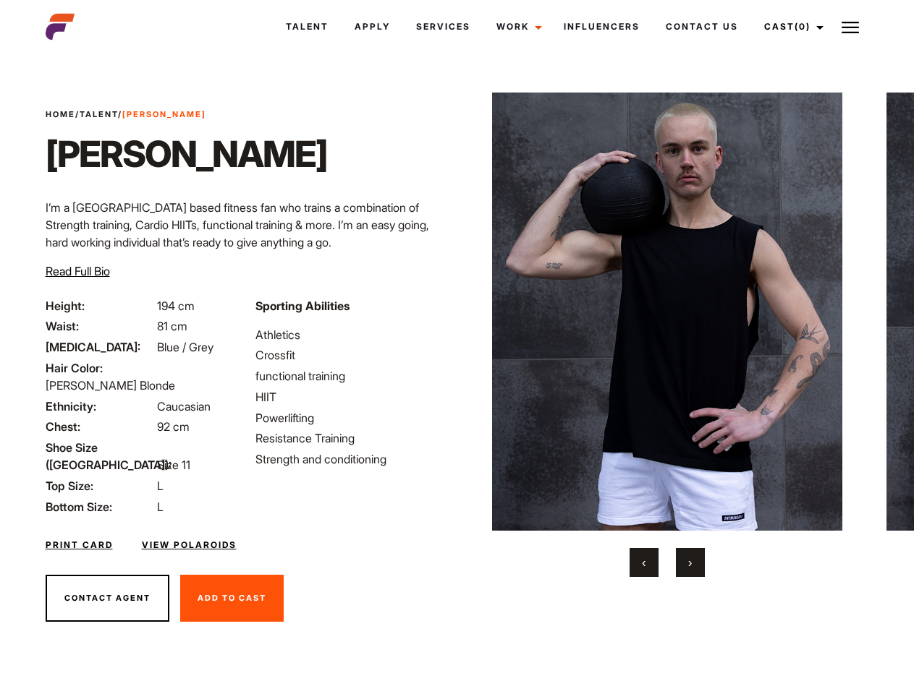
click at [789, 27] on link "Cast (0)" at bounding box center [791, 26] width 81 height 39
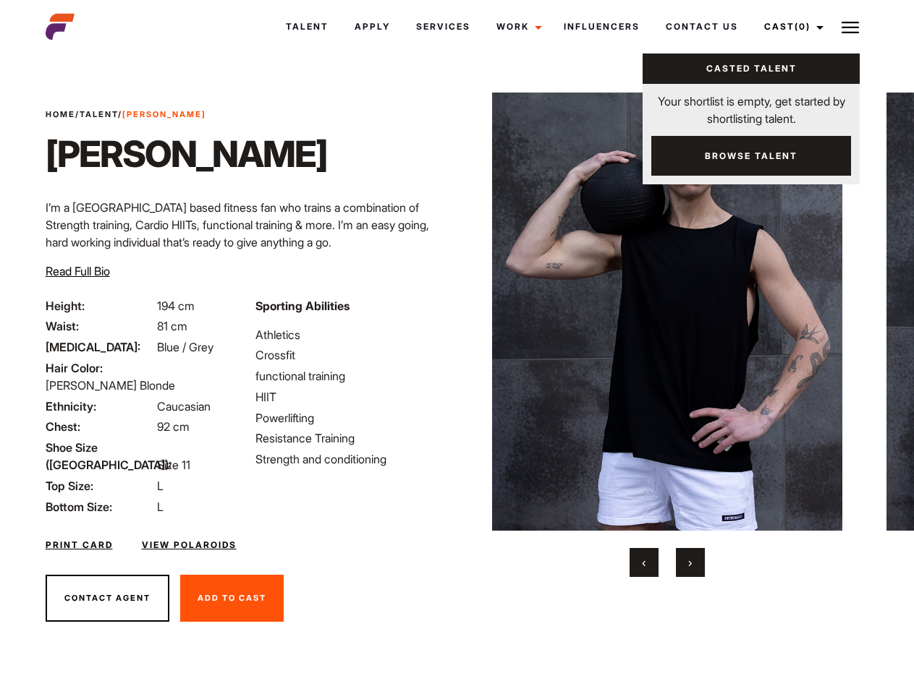
click at [850, 27] on img at bounding box center [849, 27] width 17 height 17
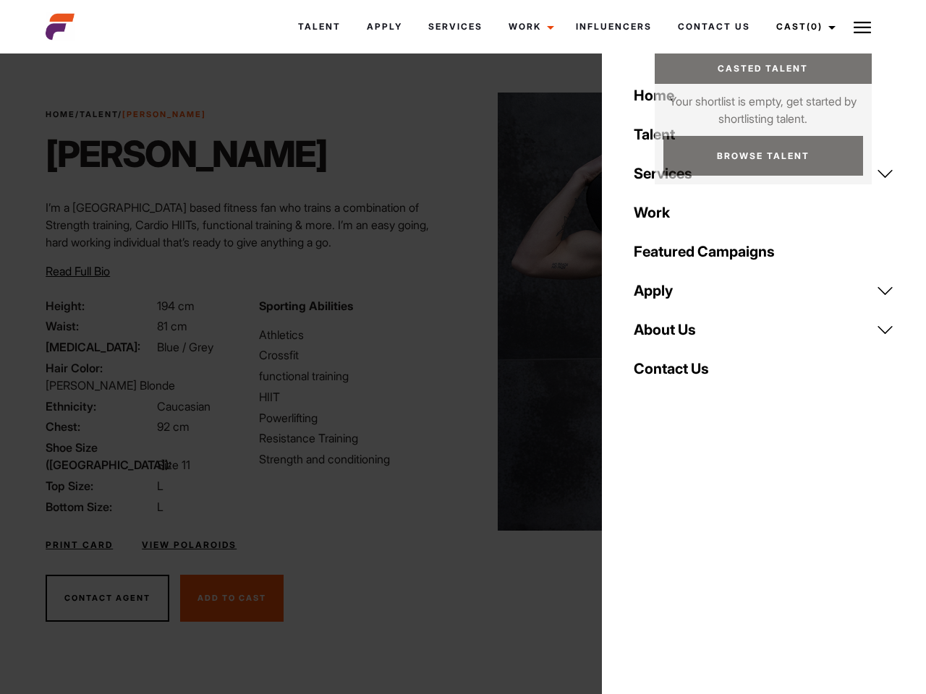
click at [666, 335] on img at bounding box center [673, 312] width 351 height 438
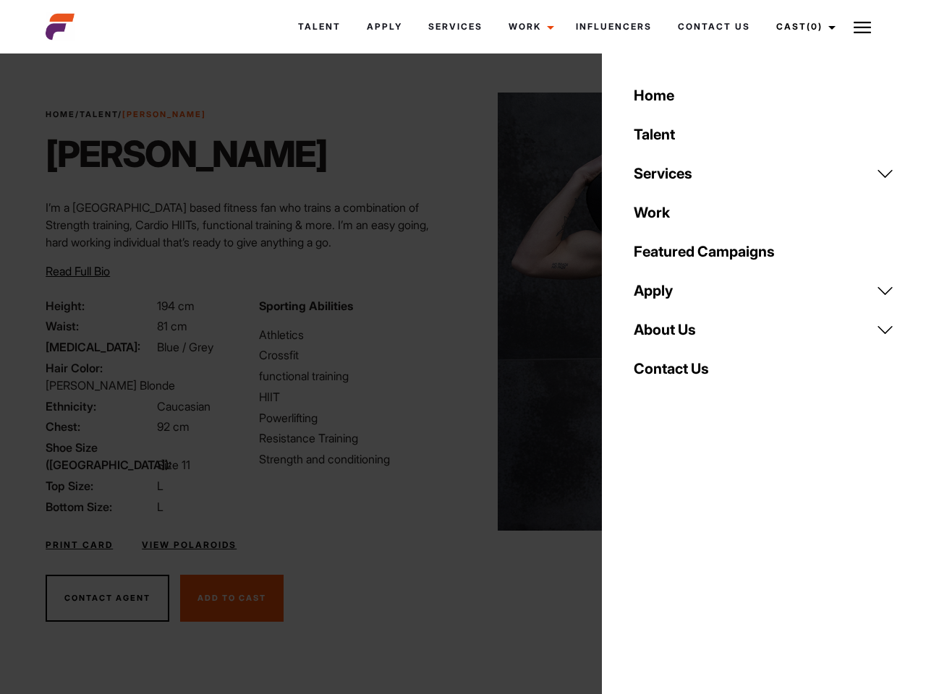
click at [456, 312] on div "Sporting Abilities Athletics Crossfit functional training HIIT Powerlifting Res…" at bounding box center [356, 406] width 213 height 218
click at [644, 563] on div "Home Talent Services Talent Casting Photography Videography Creative Hair and M…" at bounding box center [764, 347] width 324 height 694
click at [690, 563] on div "Home Talent Services Talent Casting Photography Videography Creative Hair and M…" at bounding box center [764, 347] width 324 height 694
